Goal: Information Seeking & Learning: Check status

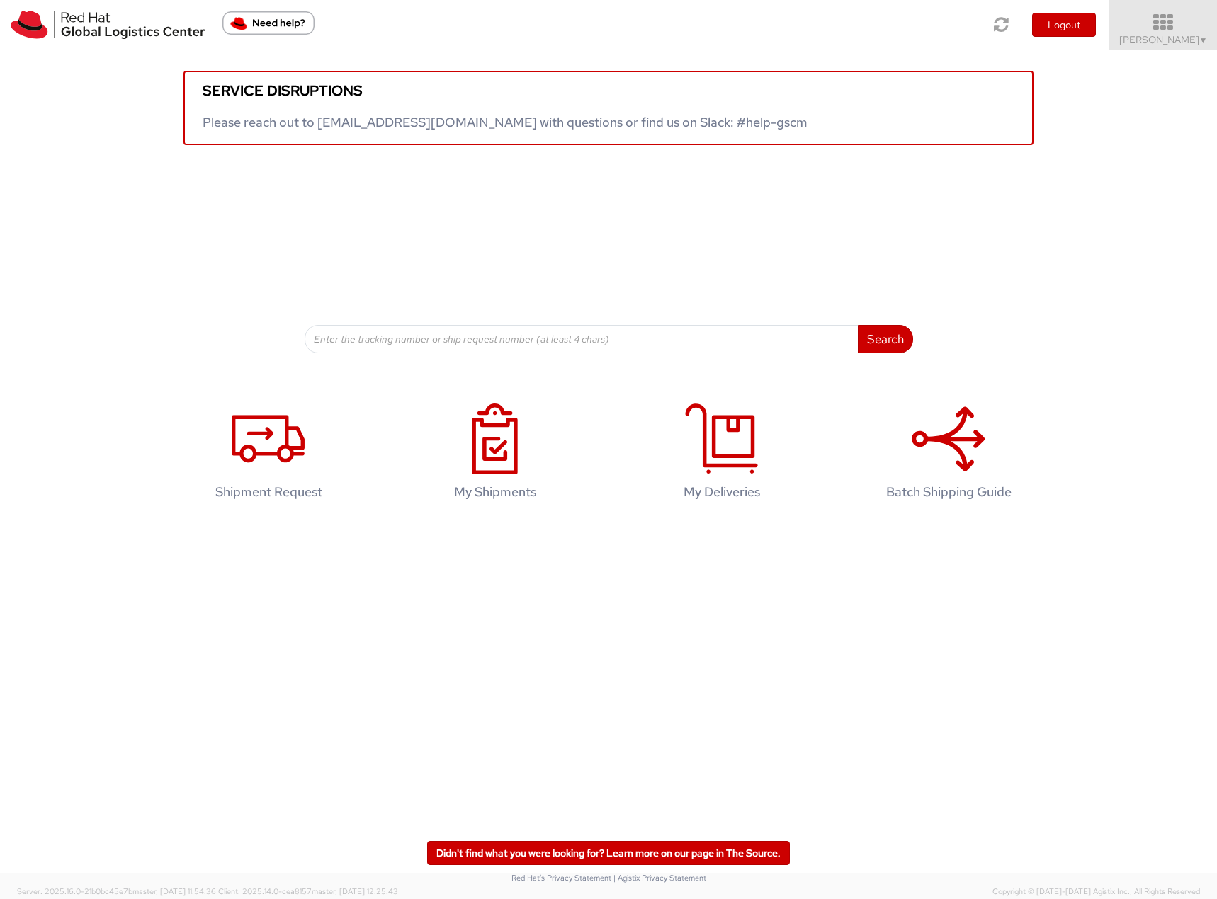
click at [1183, 27] on icon at bounding box center [1163, 23] width 124 height 20
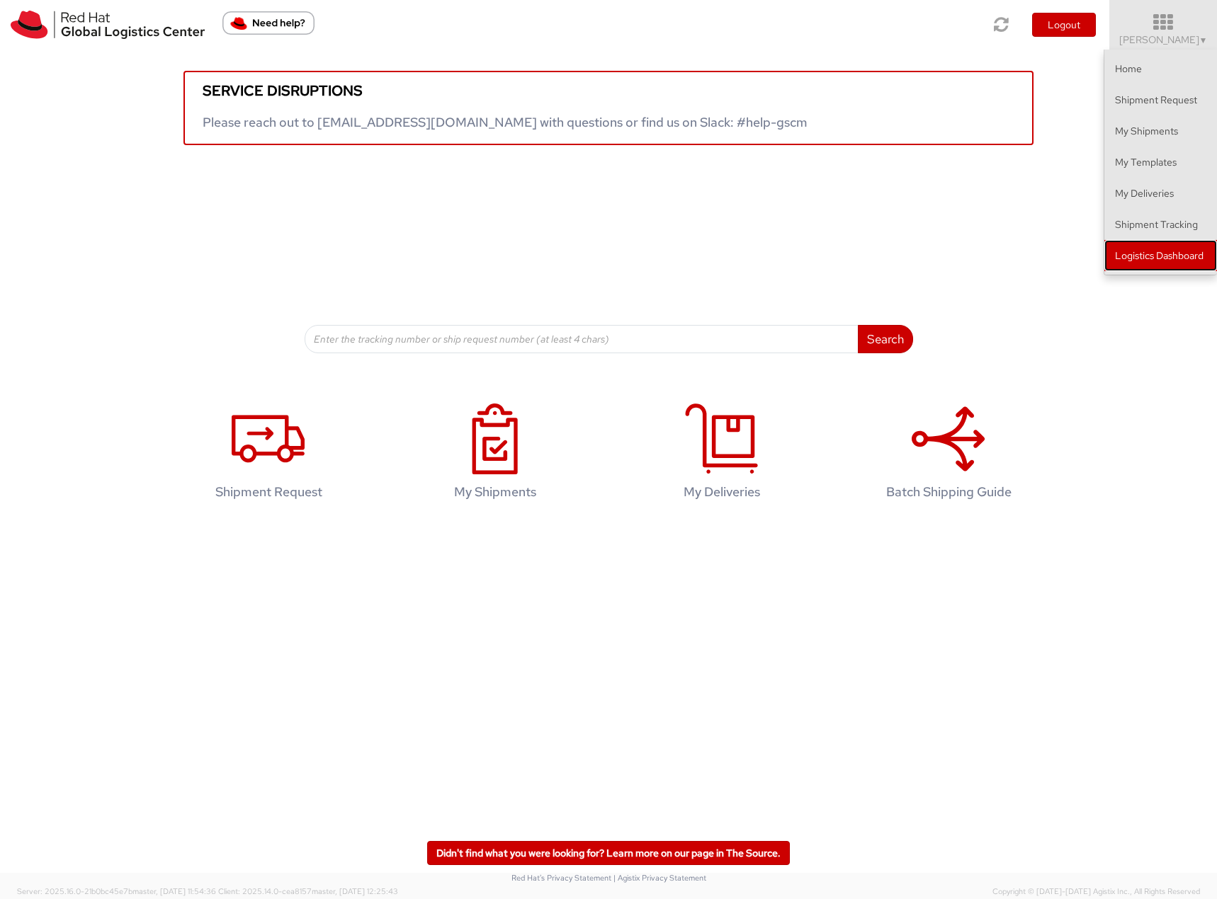
click at [1153, 259] on link "Logistics Dashboard" at bounding box center [1160, 255] width 113 height 31
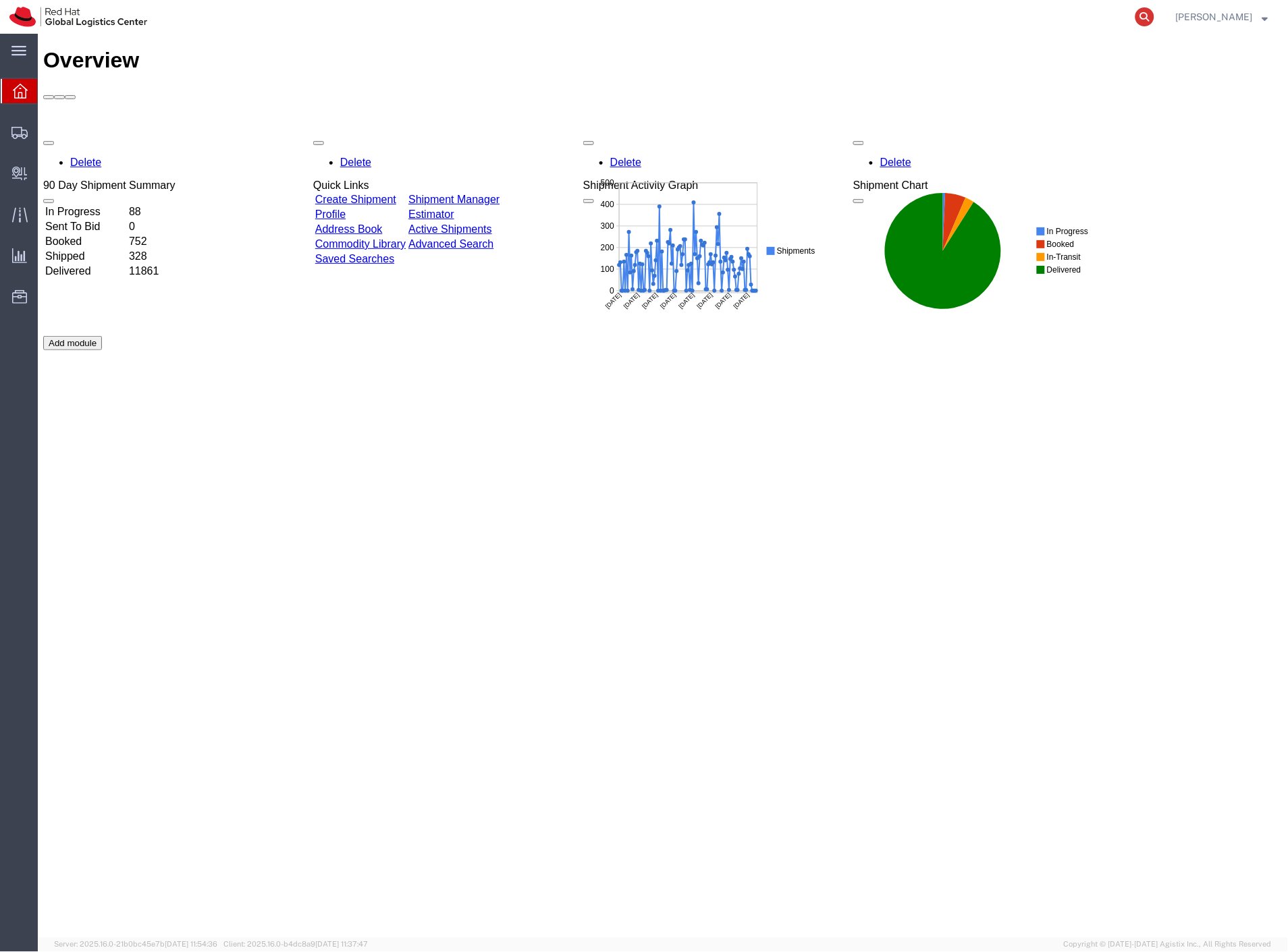
click at [1155, 20] on icon at bounding box center [1145, 17] width 19 height 19
paste input "CR101872"
type input "CR101872"
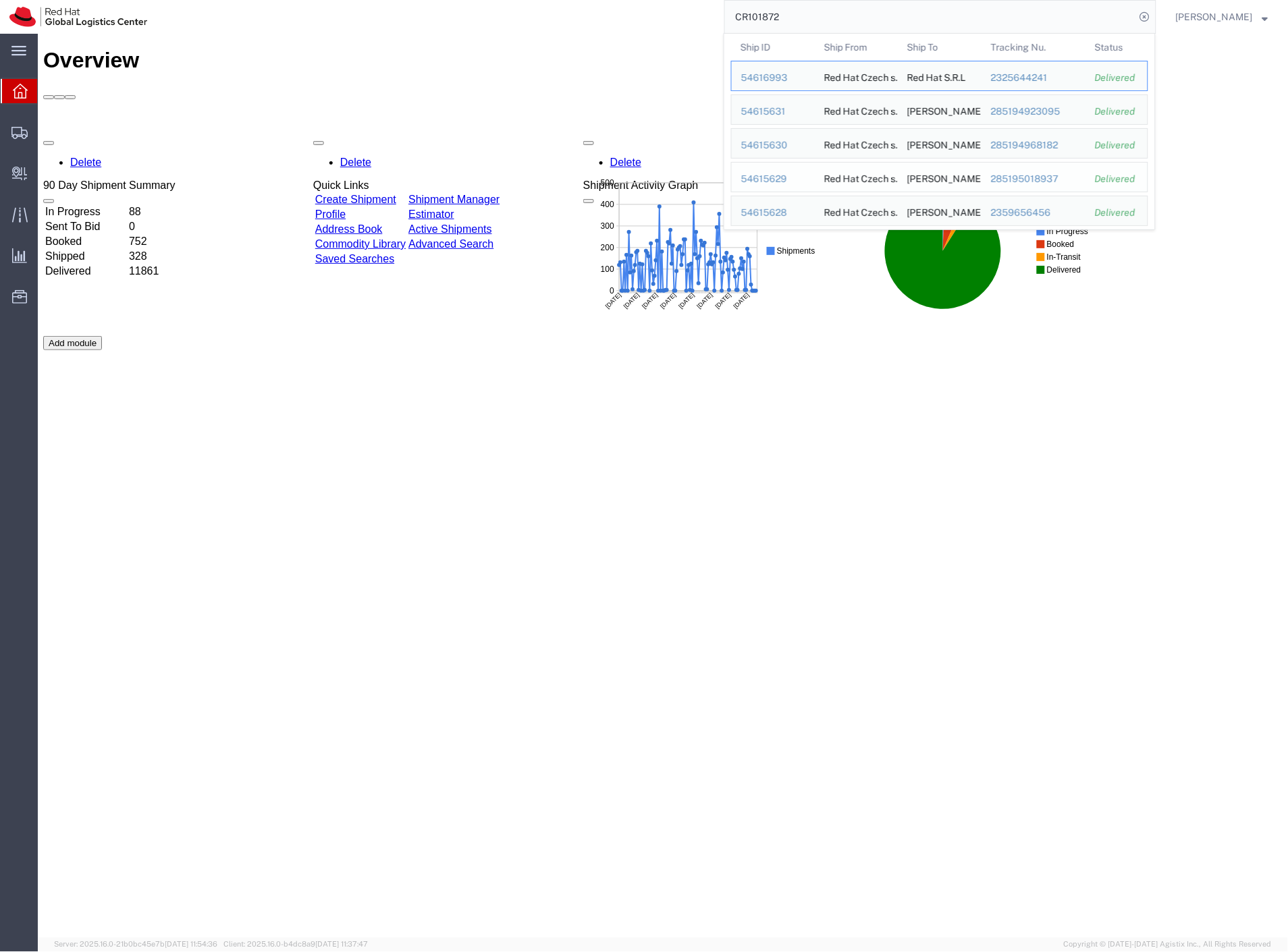
click at [1026, 179] on div "285195018937" at bounding box center [1033, 179] width 86 height 14
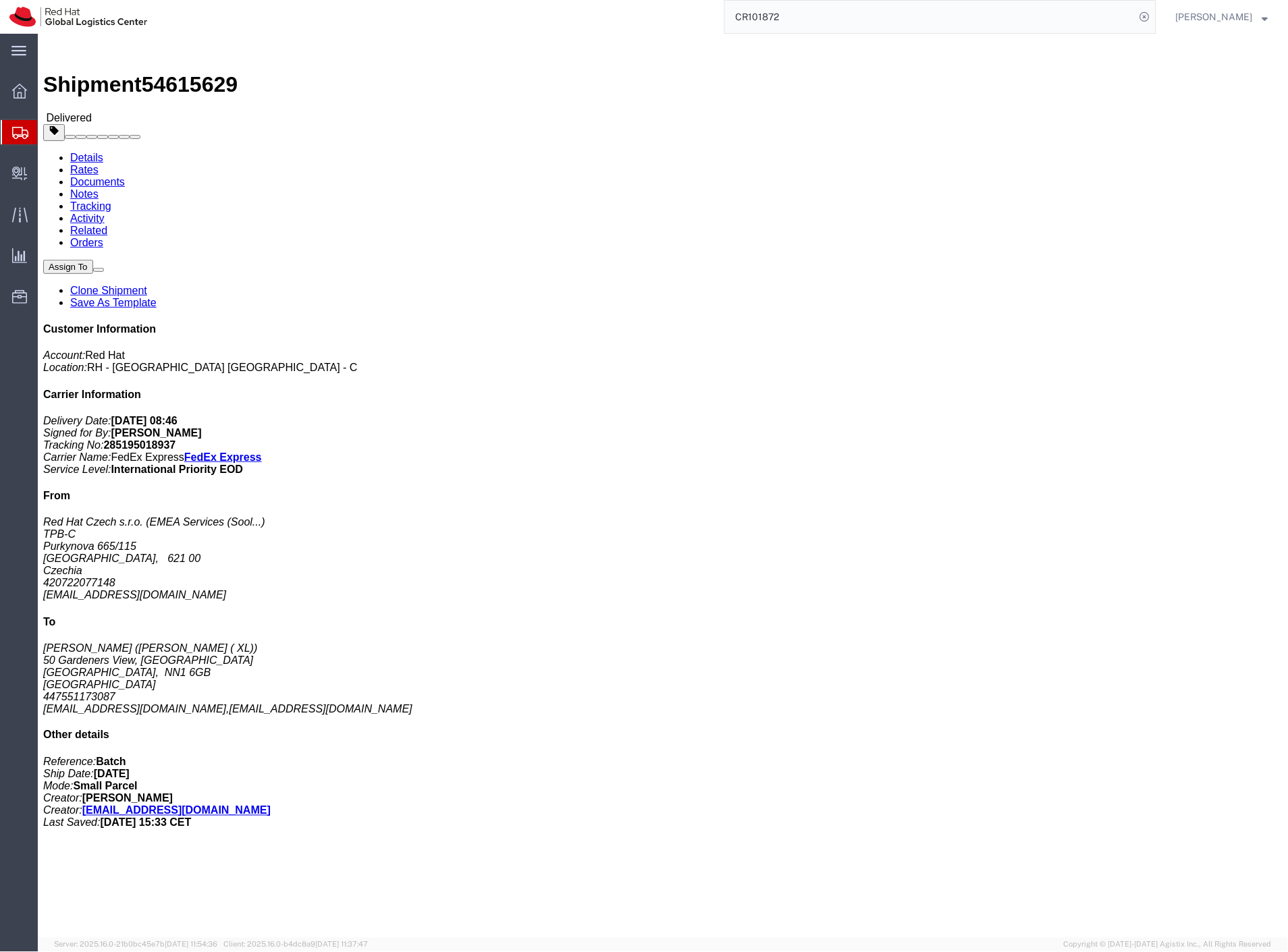
click link "Documents"
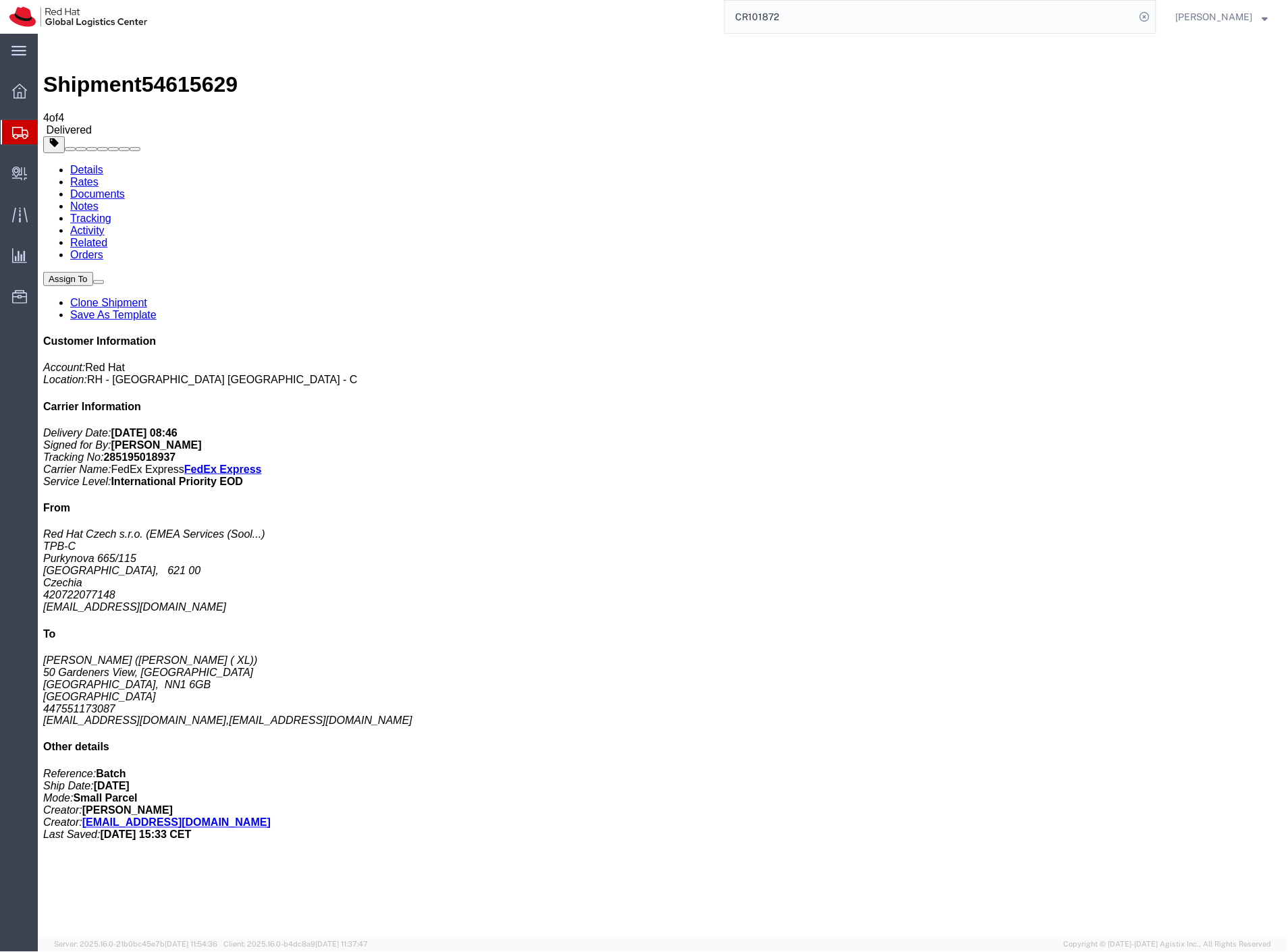
click at [47, 172] on span "Internal Delivery" at bounding box center [42, 173] width 10 height 27
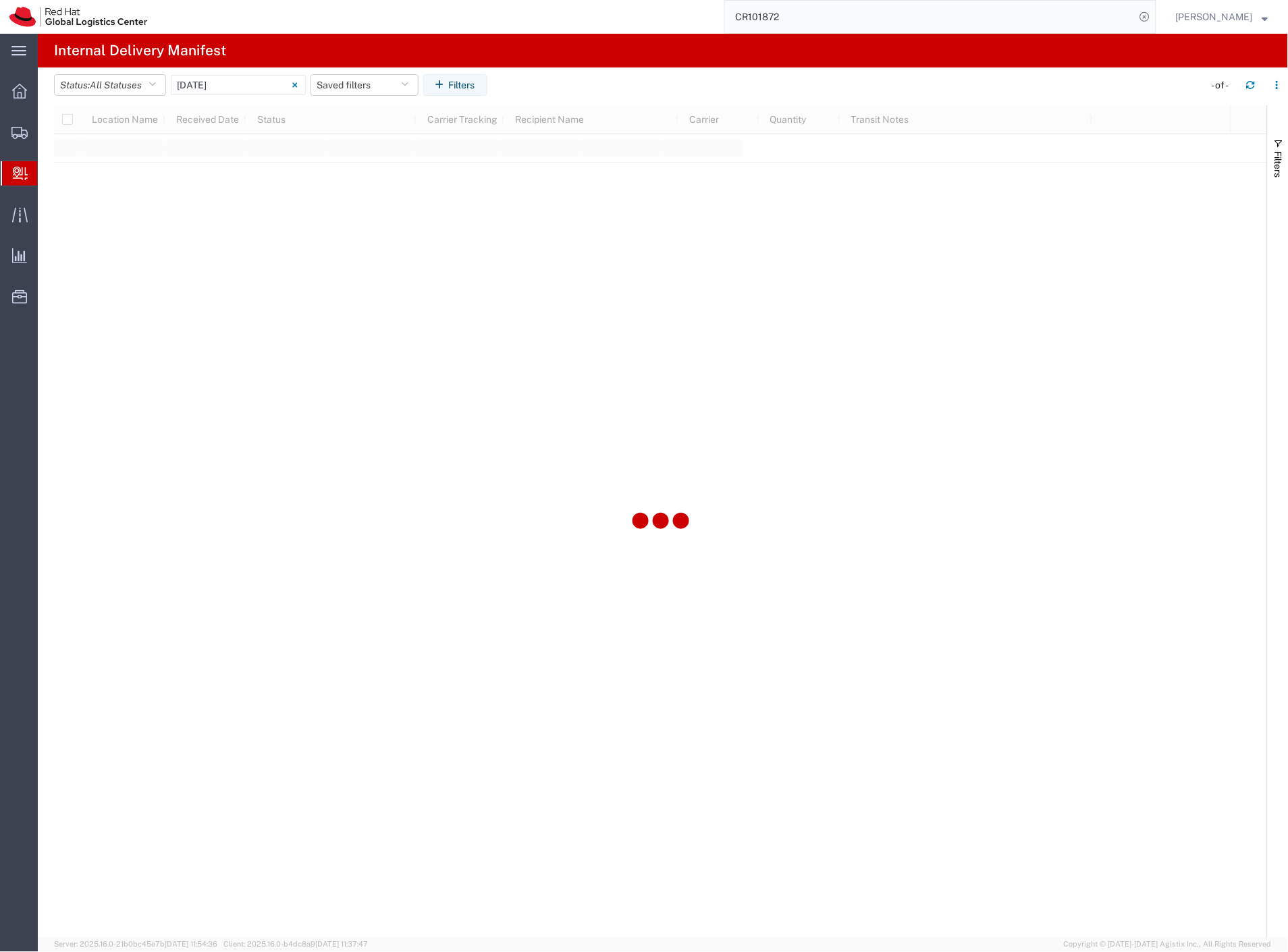
type input "[DATE]"
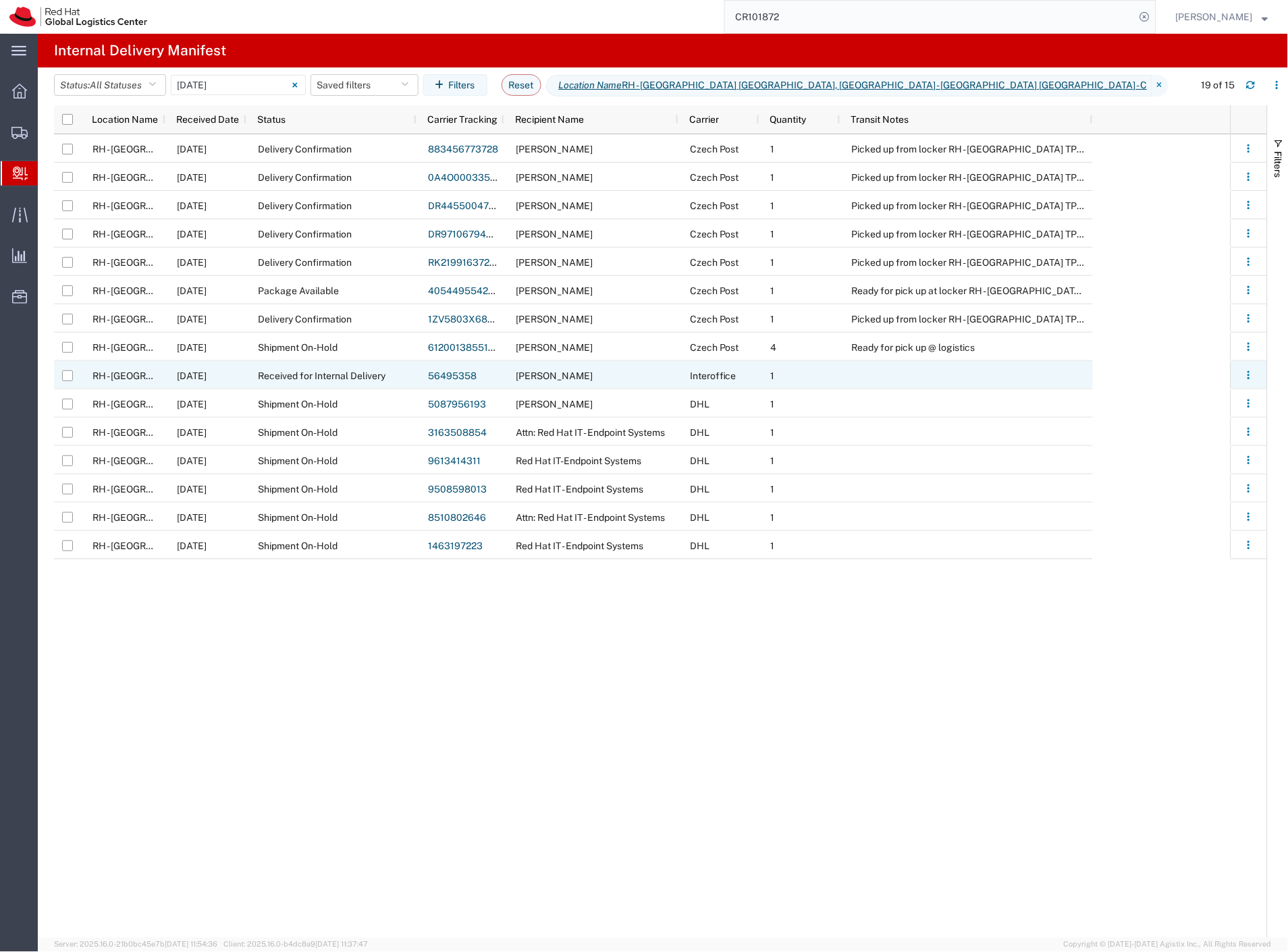
click at [630, 375] on div "[PERSON_NAME]" at bounding box center [591, 375] width 174 height 29
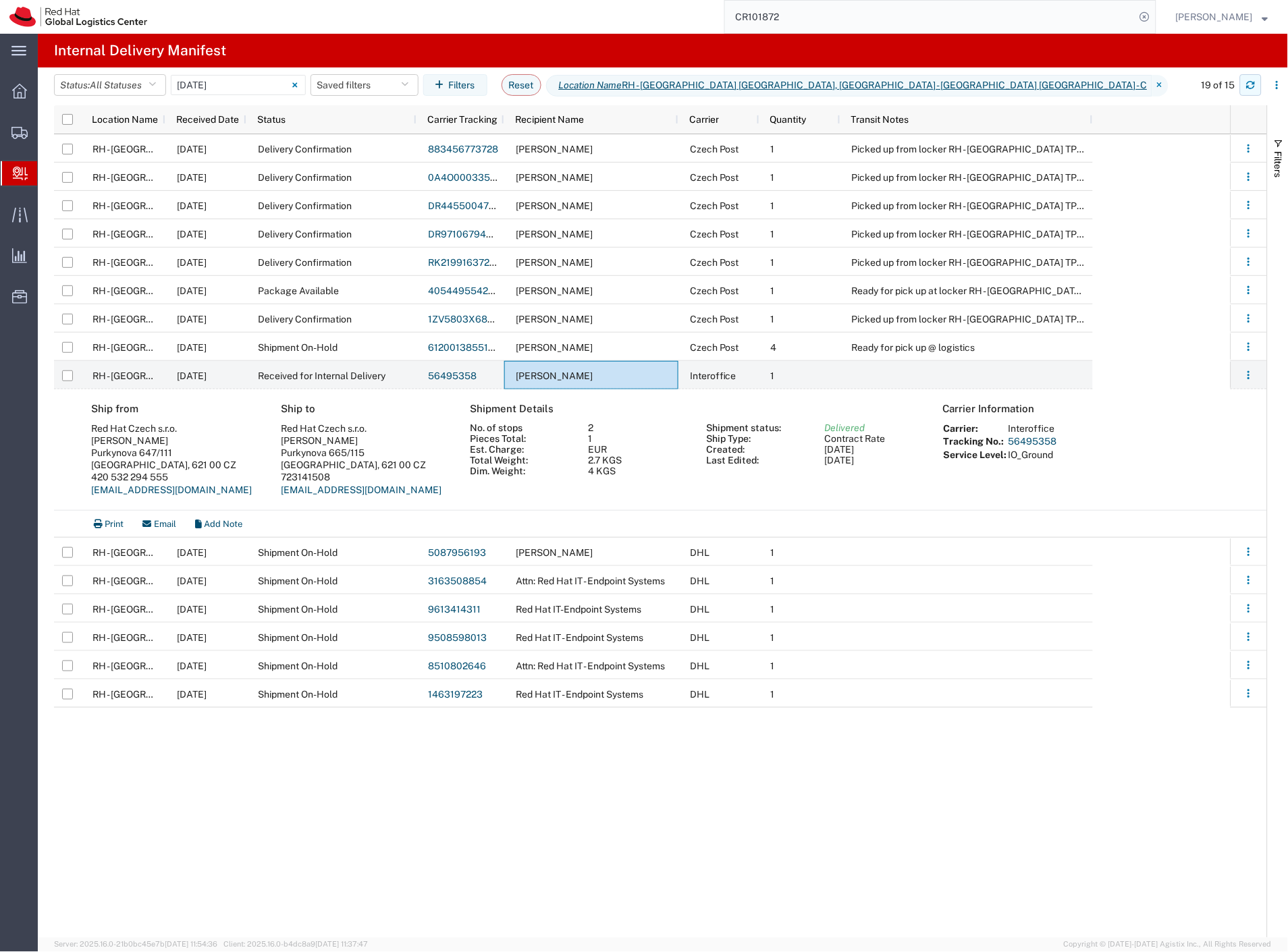
click at [1253, 89] on icon "button" at bounding box center [1251, 85] width 10 height 10
click at [1250, 91] on button "button" at bounding box center [1251, 85] width 22 height 22
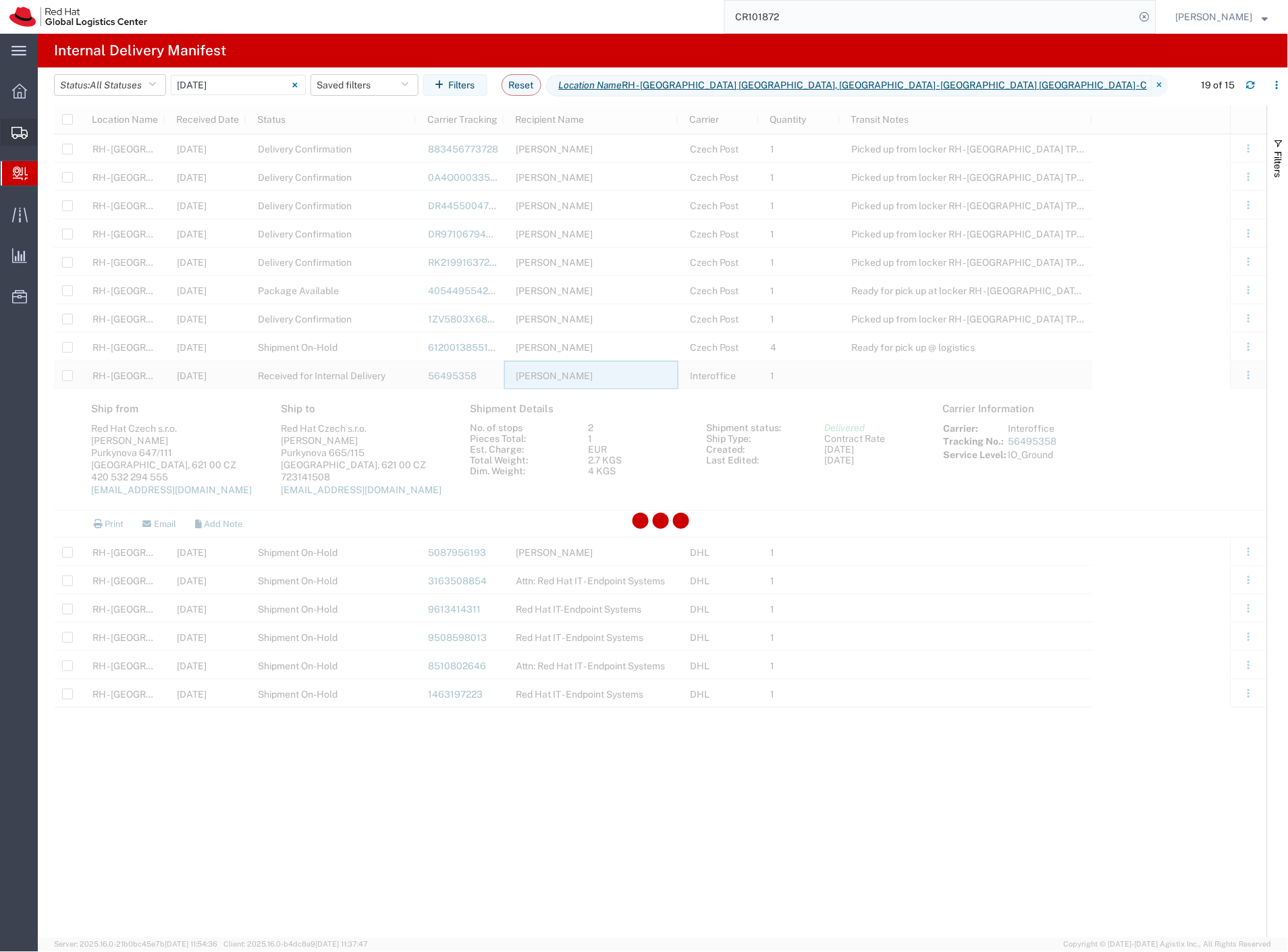
click at [0, 0] on span "Shipment Manager" at bounding box center [0, 0] width 0 height 0
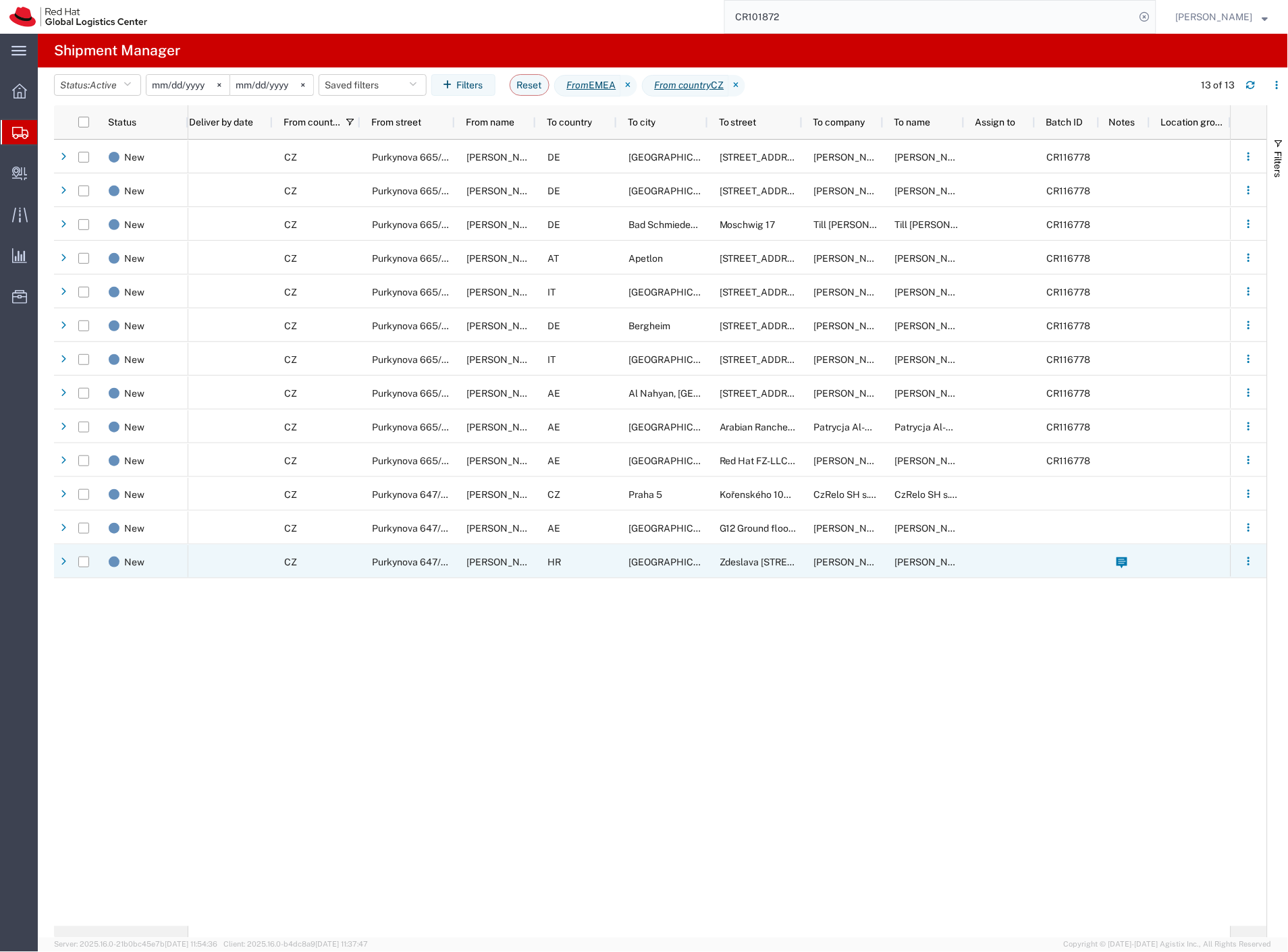
scroll to position [0, 246]
